Goal: Task Accomplishment & Management: Complete application form

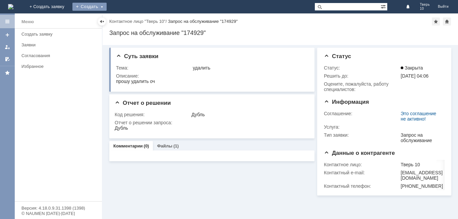
click at [107, 6] on div "Создать" at bounding box center [89, 7] width 34 height 8
click at [125, 17] on link "Заявка" at bounding box center [99, 20] width 51 height 8
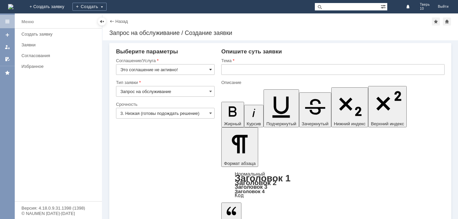
click at [209, 67] on span at bounding box center [210, 69] width 3 height 5
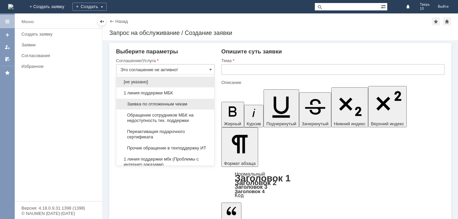
click at [182, 101] on div "Заявка по отложенным чекам" at bounding box center [165, 104] width 98 height 11
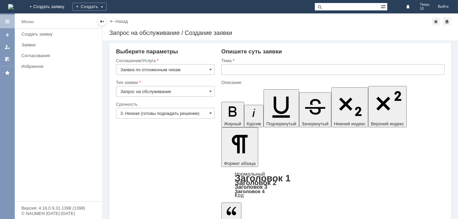
type input "Заявка по отложенным чекам"
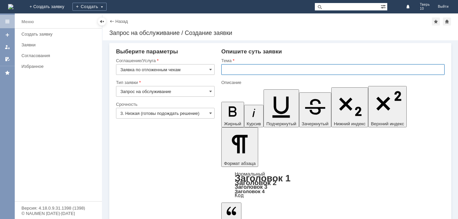
click at [242, 70] on input "text" at bounding box center [332, 69] width 223 height 11
type input "оч"
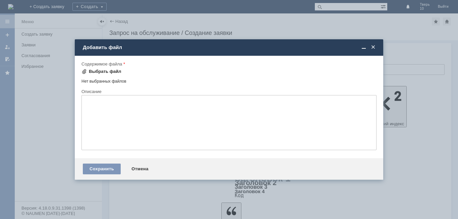
click at [98, 70] on div "Выбрать файл" at bounding box center [105, 71] width 33 height 5
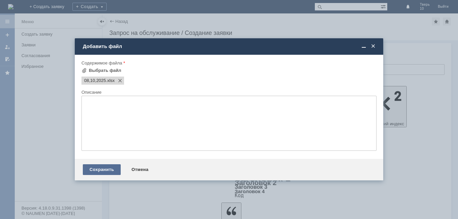
click at [94, 166] on div "Сохранить" at bounding box center [102, 169] width 38 height 11
